Goal: Information Seeking & Learning: Learn about a topic

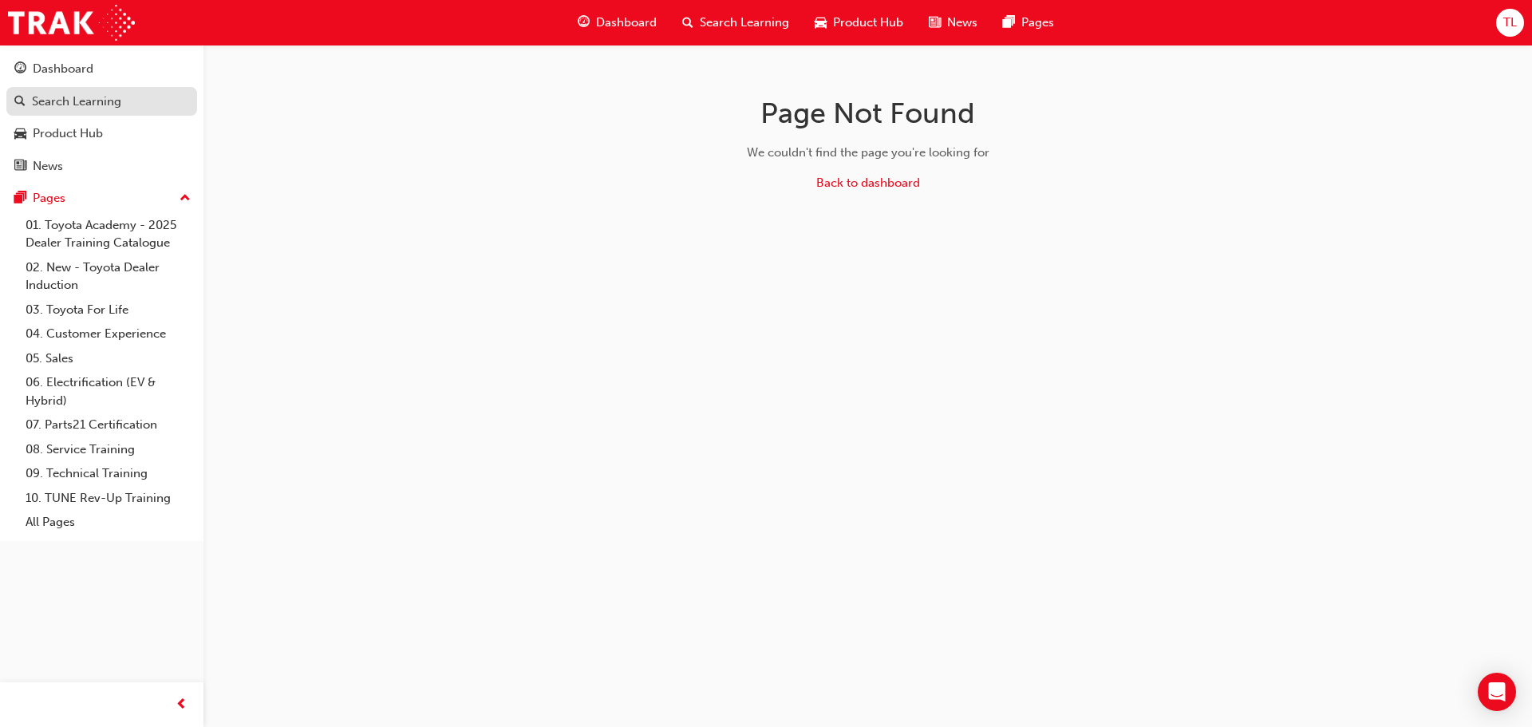
click at [89, 105] on div "Search Learning" at bounding box center [76, 102] width 89 height 18
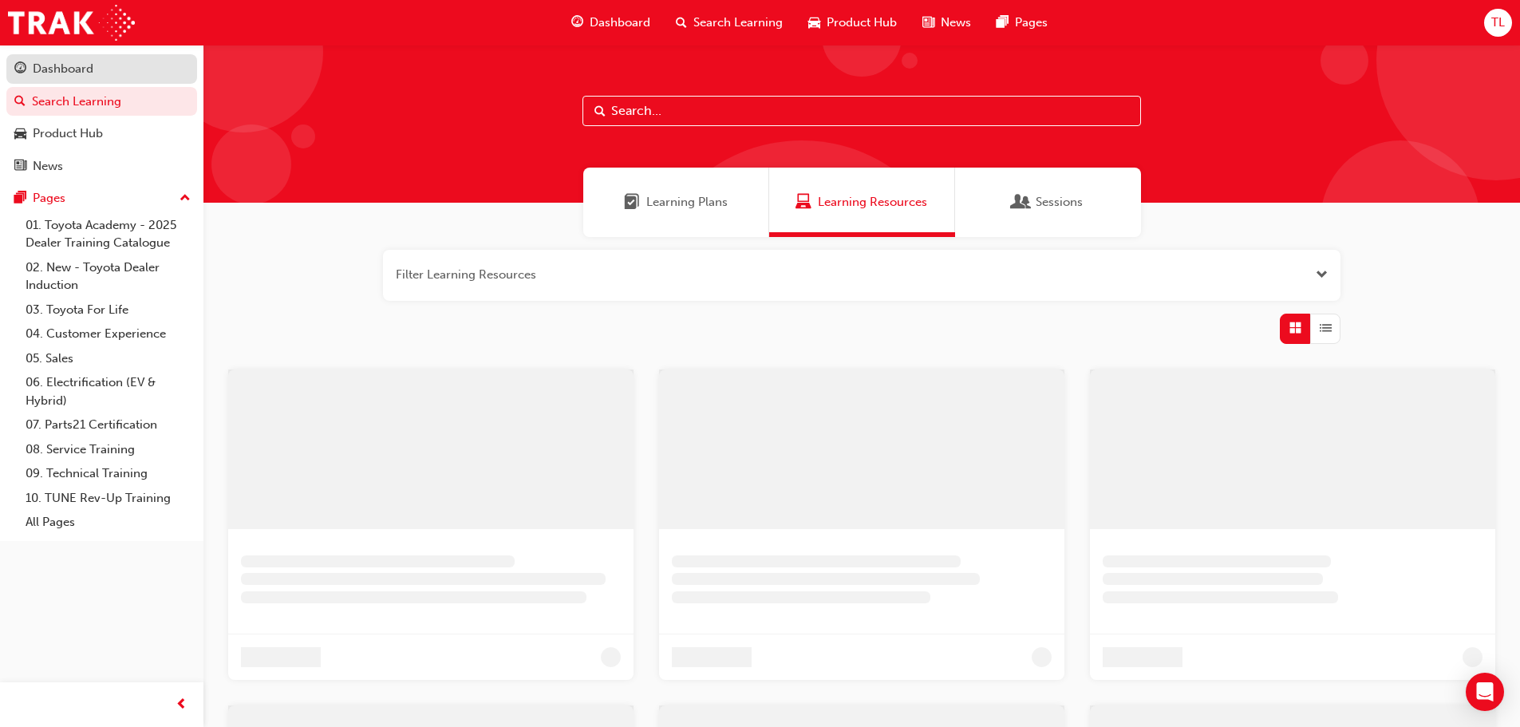
click at [83, 81] on link "Dashboard" at bounding box center [101, 69] width 191 height 30
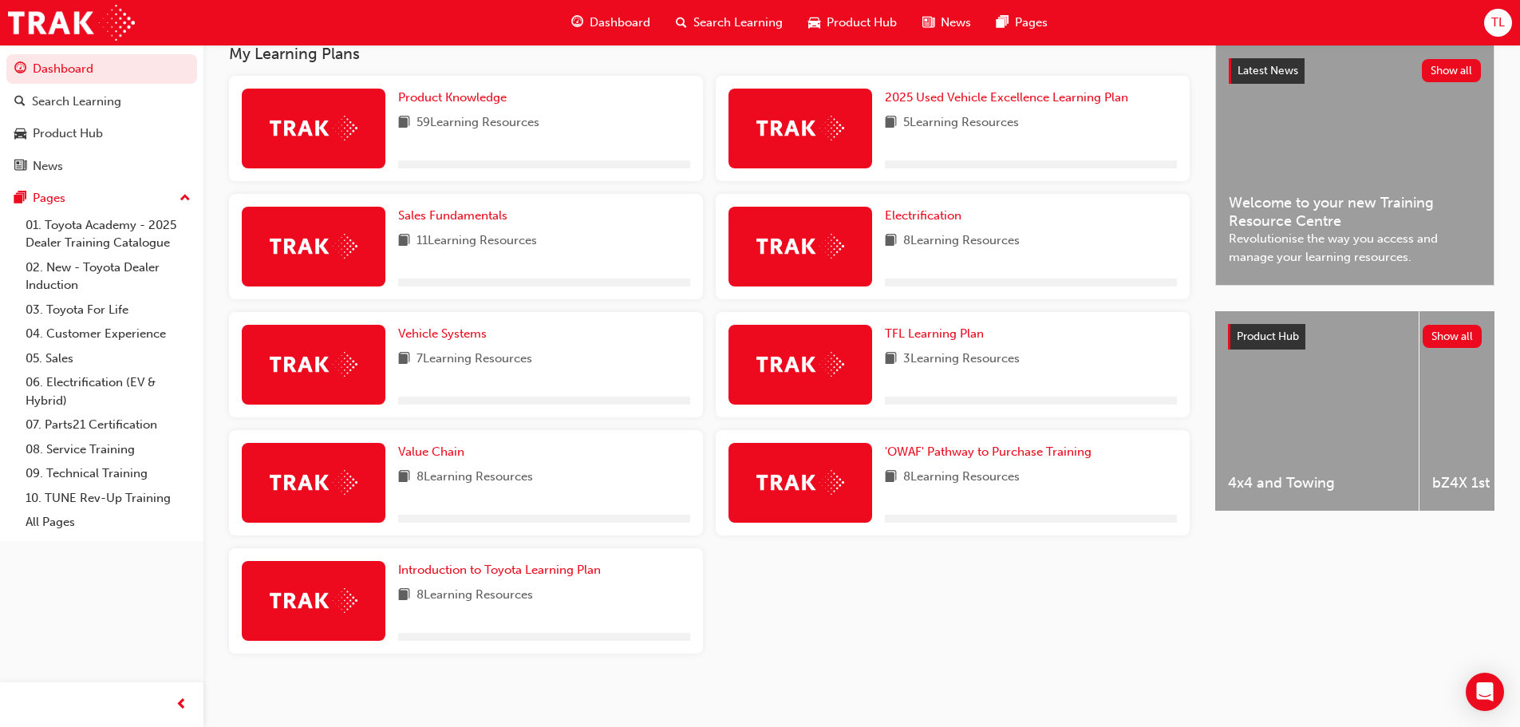
scroll to position [310, 0]
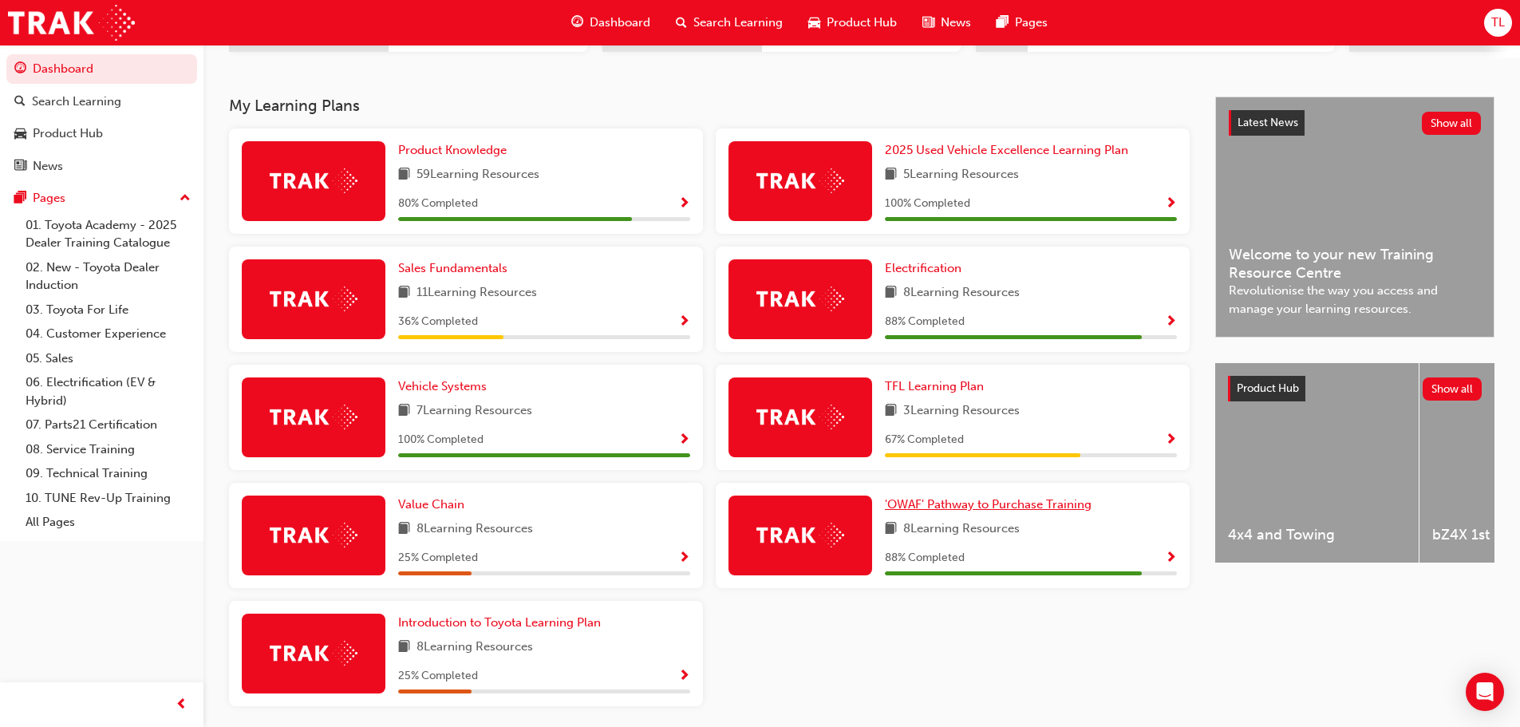
click at [1019, 509] on span "'OWAF' Pathway to Purchase Training" at bounding box center [988, 504] width 207 height 14
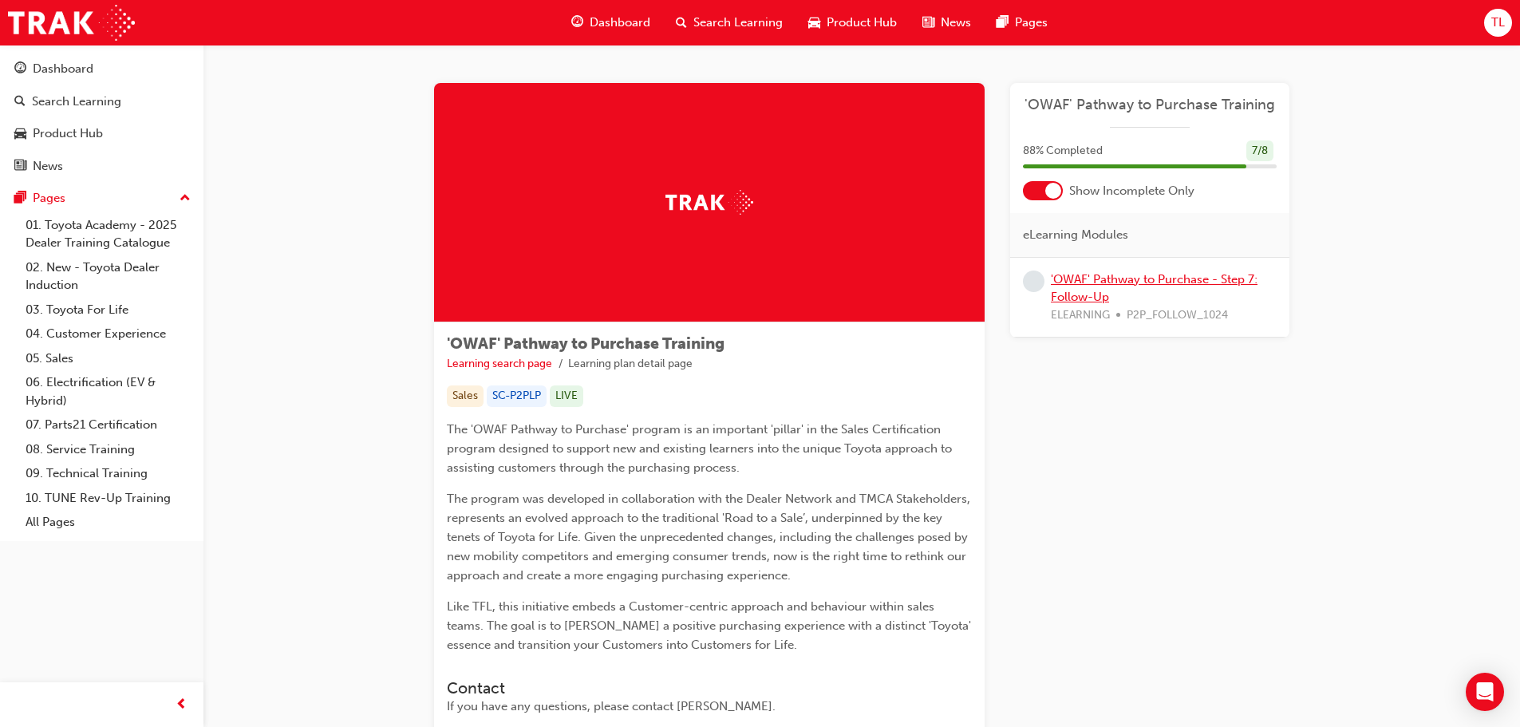
click at [1094, 290] on link "'OWAF' Pathway to Purchase - Step 7: Follow-Up" at bounding box center [1154, 288] width 207 height 33
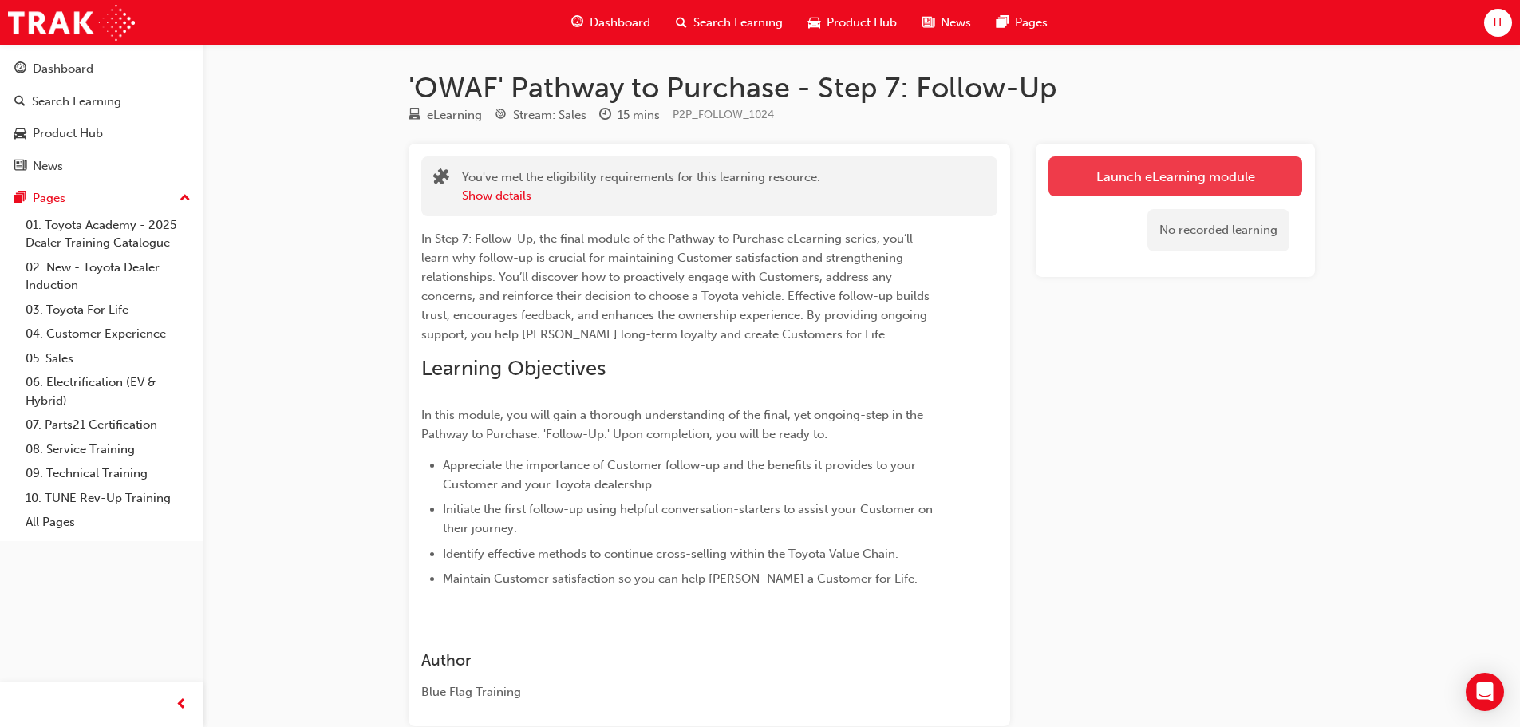
click at [1147, 188] on link "Launch eLearning module" at bounding box center [1175, 176] width 254 height 40
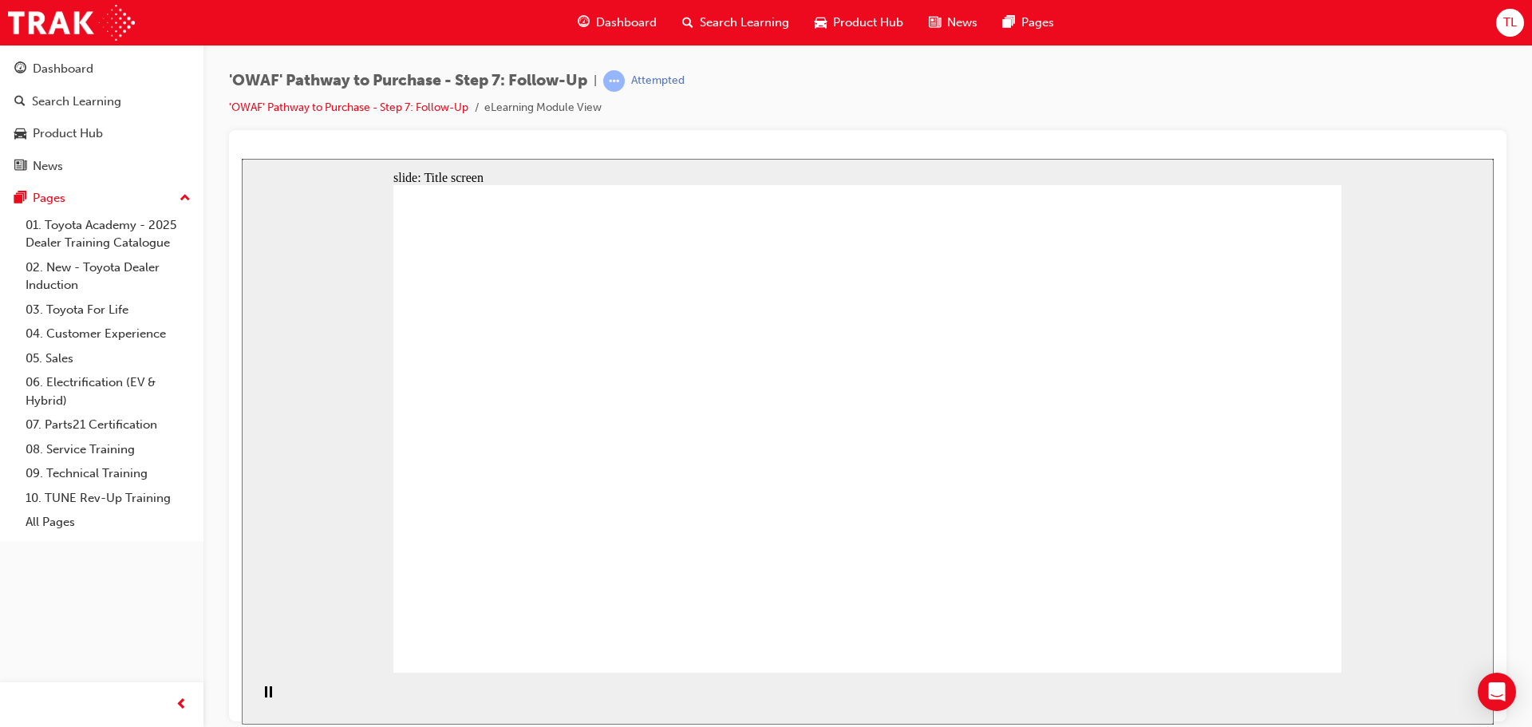
click at [1426, 196] on div "slide: Title screen Oval 1 Rectangle OWAF Pathway to Purchase Step 7: Follow-Up…" at bounding box center [868, 441] width 1252 height 566
